Goal: Task Accomplishment & Management: Use online tool/utility

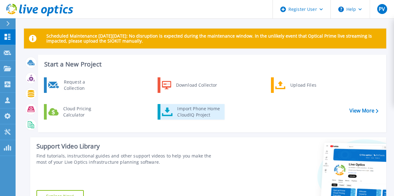
click at [215, 110] on div "Import Phone Home CloudIQ Project" at bounding box center [198, 112] width 49 height 12
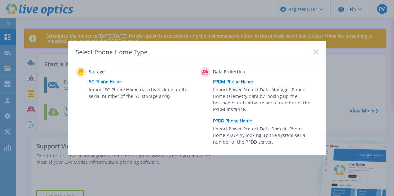
click at [237, 82] on link "PPDM Phone Home" at bounding box center [267, 81] width 108 height 9
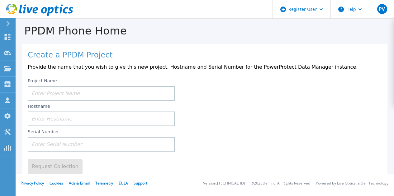
scroll to position [7, 0]
click at [62, 147] on input at bounding box center [101, 144] width 147 height 15
paste input "BRCCHQ1923N005"
type input "BRCCHQ1923N005"
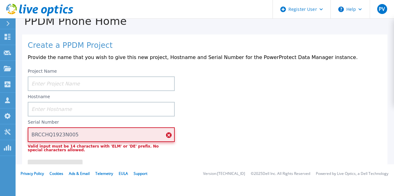
scroll to position [16, 0]
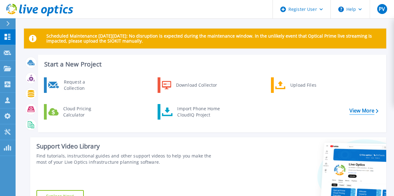
click at [361, 110] on link "View More" at bounding box center [363, 111] width 29 height 6
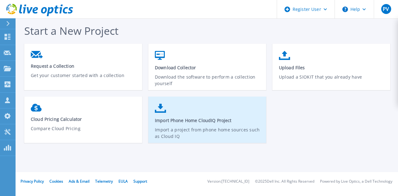
click at [180, 127] on p "Import a project from phone home sources such as Cloud IQ" at bounding box center [207, 134] width 105 height 14
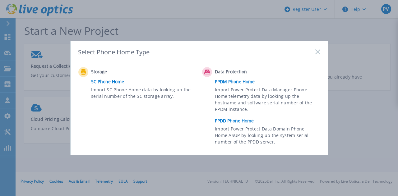
click at [117, 82] on link "SC Phone Home" at bounding box center [145, 81] width 108 height 9
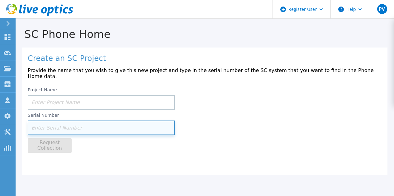
click at [59, 123] on input at bounding box center [101, 128] width 147 height 15
paste input "BRCCHQ1923"
type input "BRCCHQ1923"
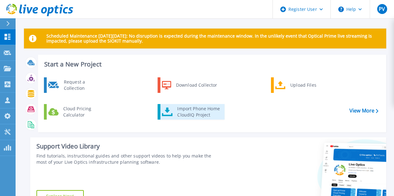
click at [213, 112] on div "Import Phone Home CloudIQ Project" at bounding box center [198, 112] width 49 height 12
